Goal: Navigation & Orientation: Find specific page/section

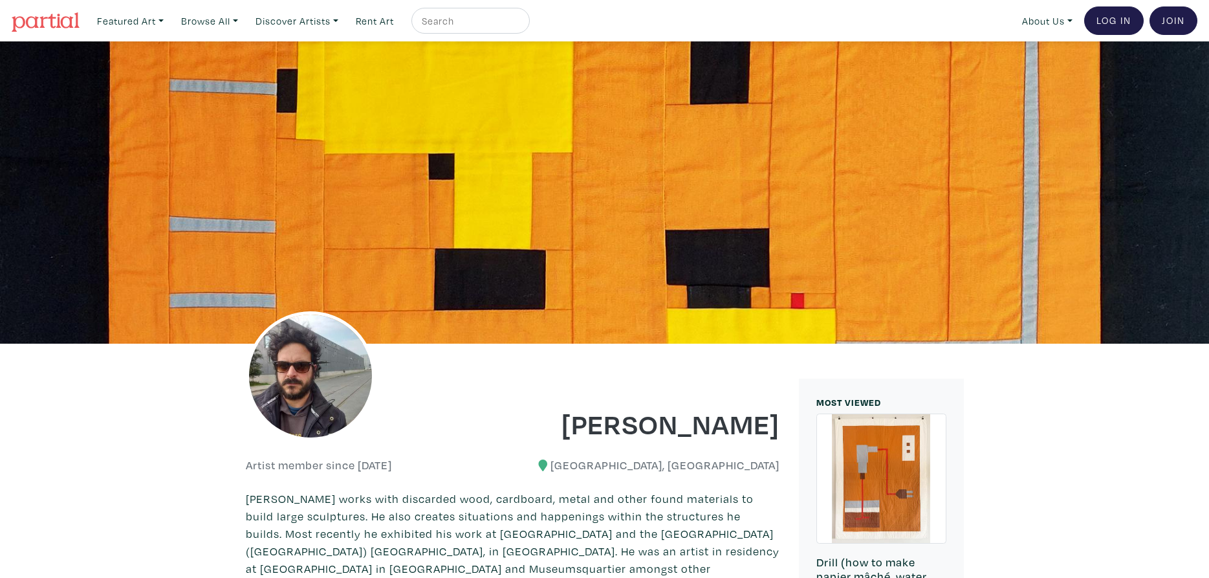
click at [42, 20] on img at bounding box center [46, 21] width 68 height 19
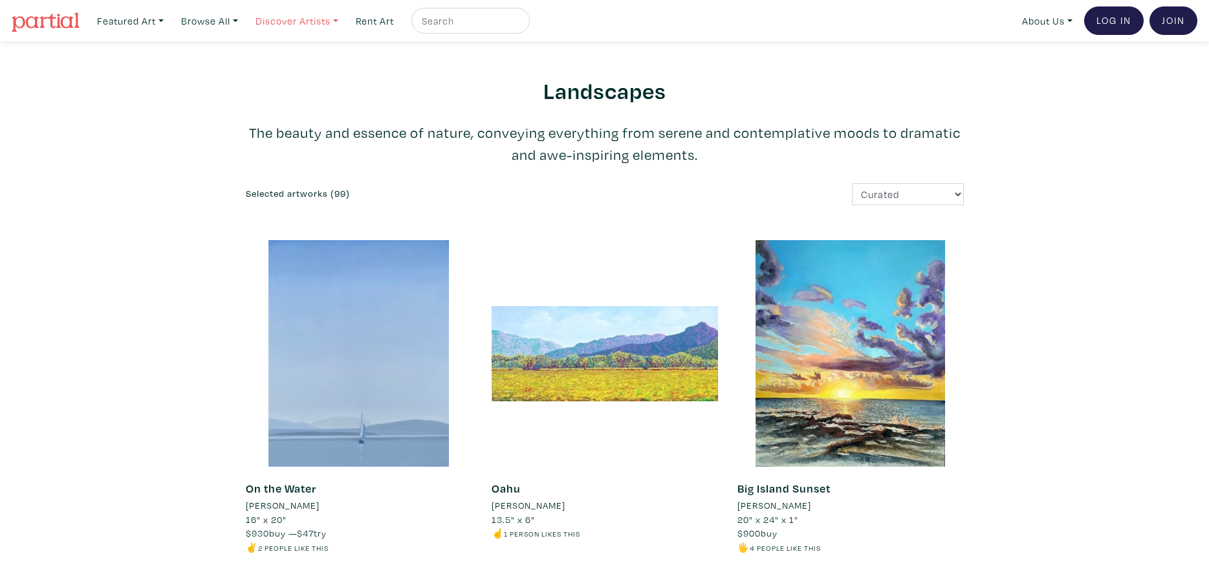
click at [338, 25] on link "Discover Artists" at bounding box center [297, 21] width 94 height 27
click at [312, 58] on link "Newest" at bounding box center [315, 60] width 106 height 12
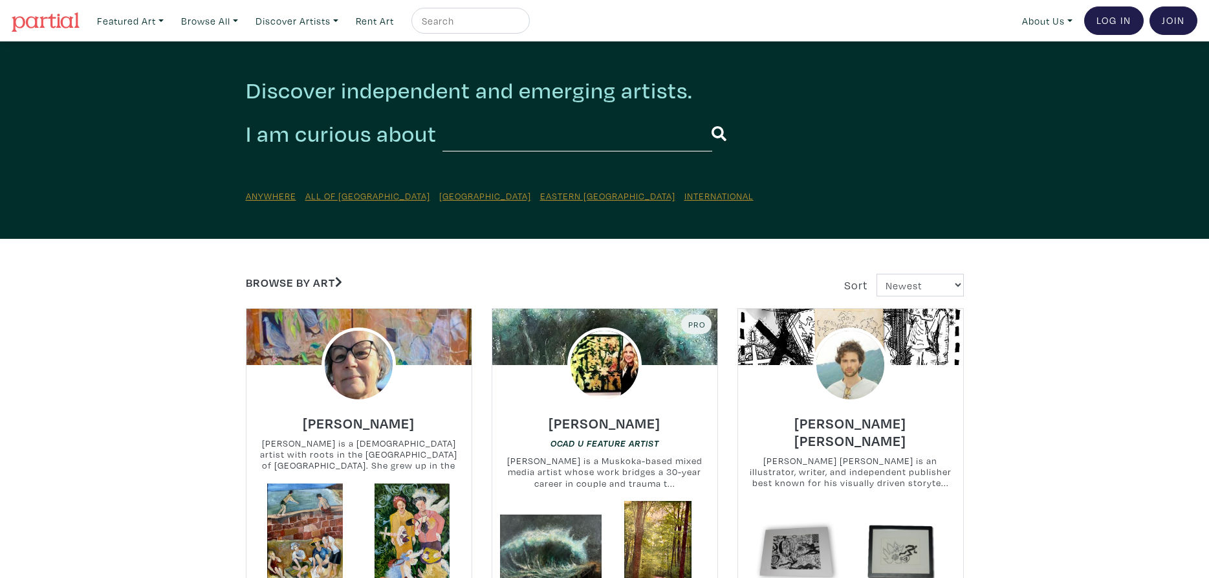
scroll to position [726, 0]
